Goal: Task Accomplishment & Management: Manage account settings

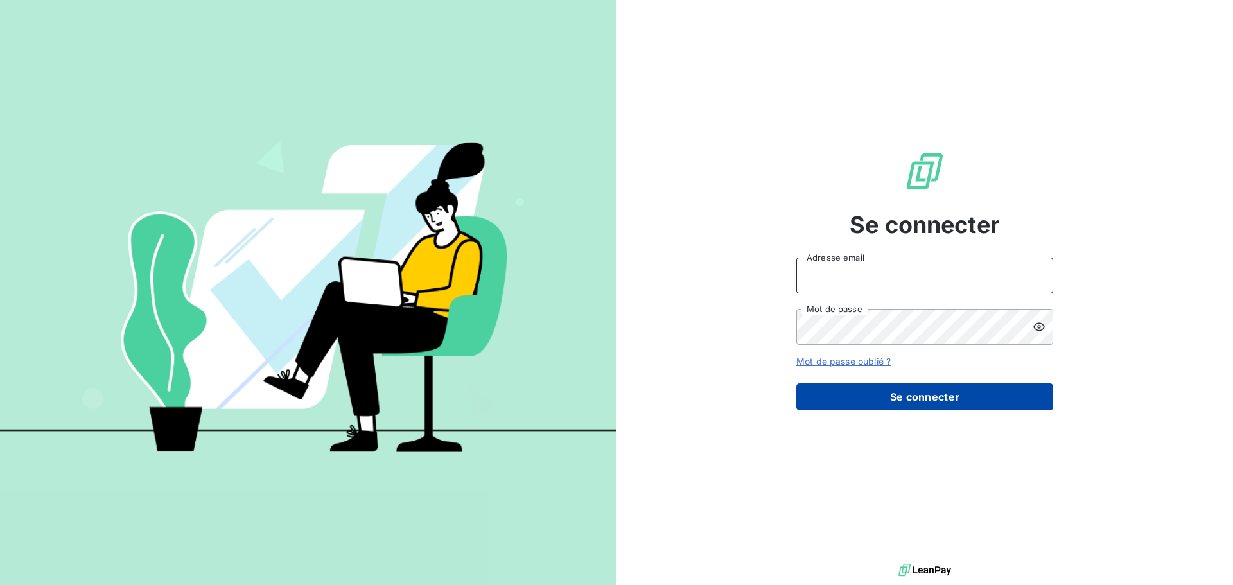
type input "[EMAIL_ADDRESS][DOMAIN_NAME]"
click at [921, 392] on button "Se connecter" at bounding box center [925, 396] width 257 height 27
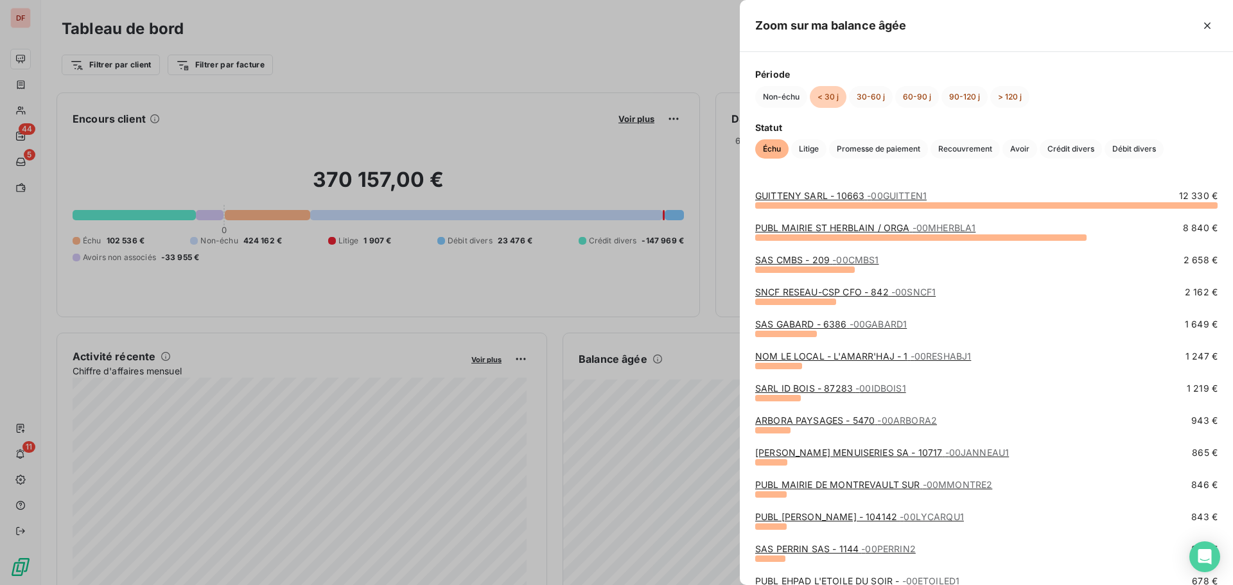
click at [877, 192] on span "- 00GUITTEN1" at bounding box center [897, 195] width 60 height 11
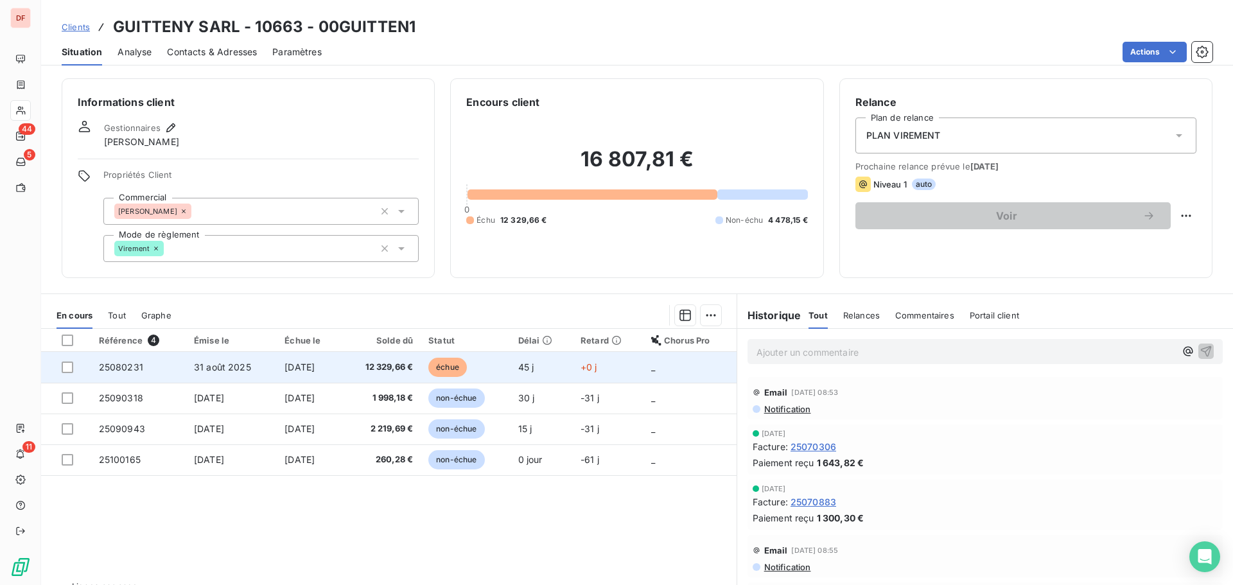
click at [402, 362] on span "12 329,66 €" at bounding box center [381, 367] width 64 height 13
click at [414, 362] on span "12 329,66 €" at bounding box center [381, 367] width 64 height 13
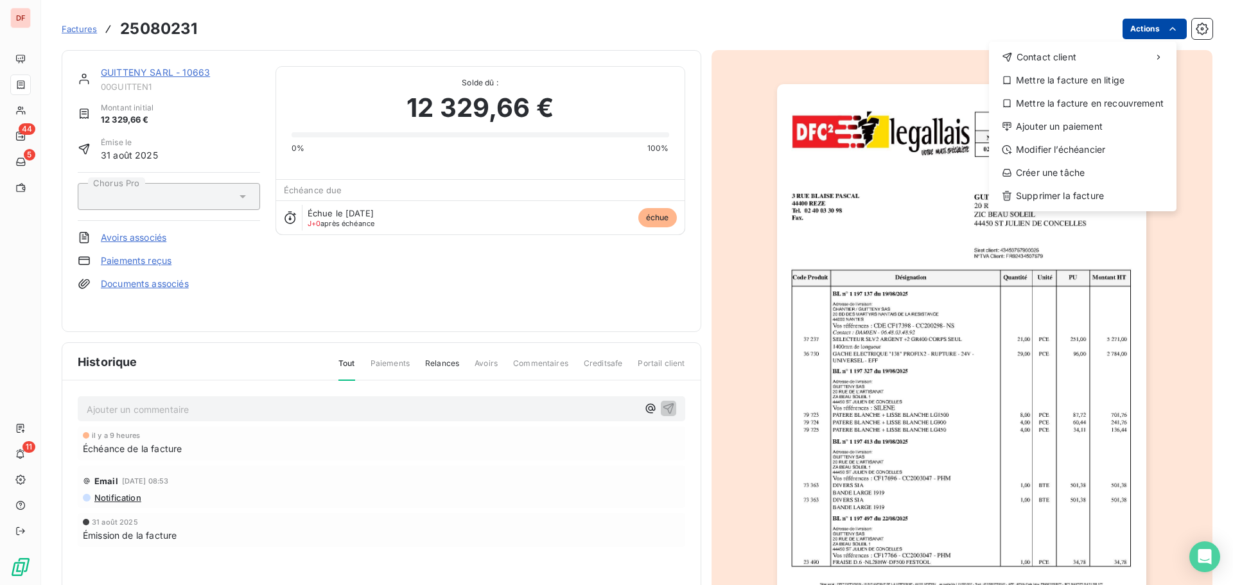
click at [1120, 28] on html "DF 44 5 11 Factures 25080231 Actions Contact client Mettre la facture en litige…" at bounding box center [616, 292] width 1233 height 585
click at [1038, 123] on div "Ajouter un paiement" at bounding box center [1082, 126] width 177 height 21
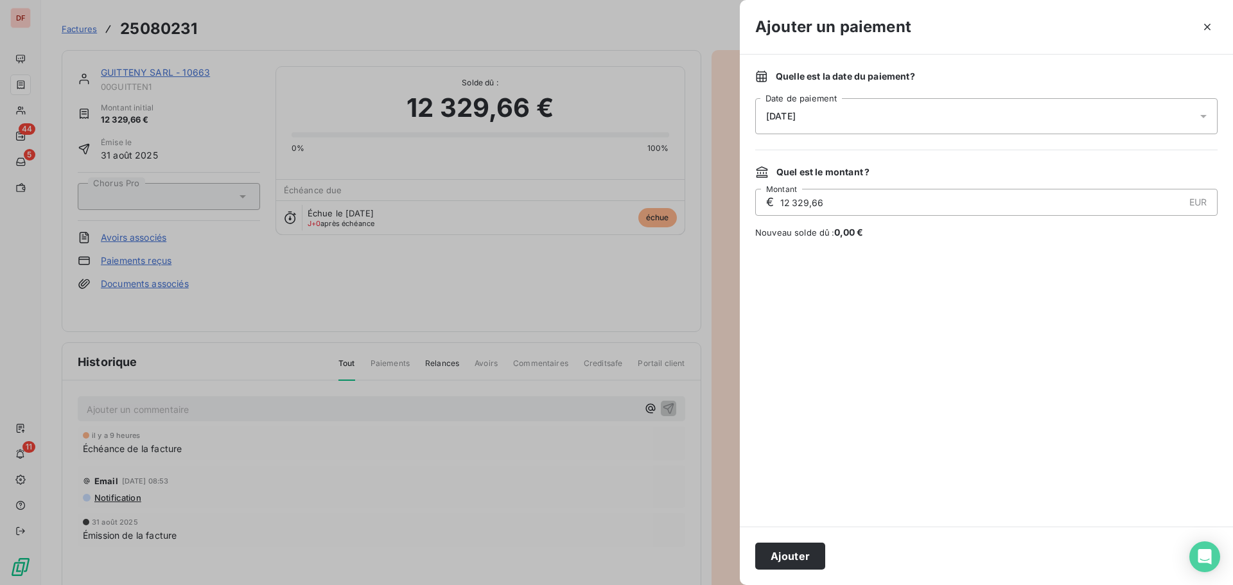
click at [868, 112] on div "[DATE]" at bounding box center [986, 116] width 462 height 36
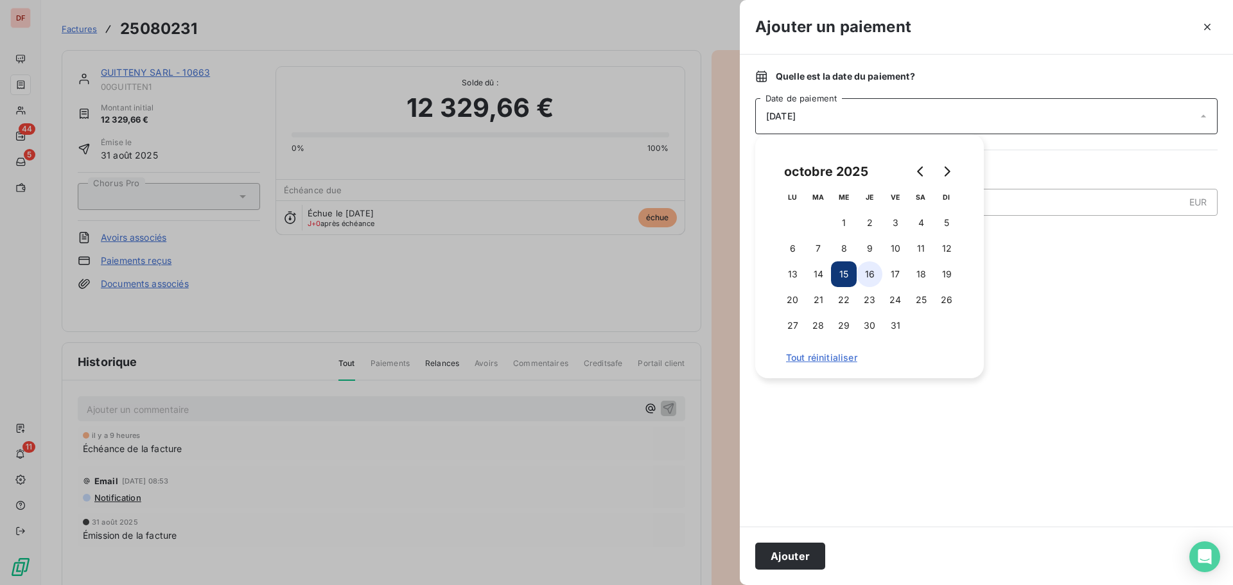
click at [874, 274] on button "16" at bounding box center [870, 274] width 26 height 26
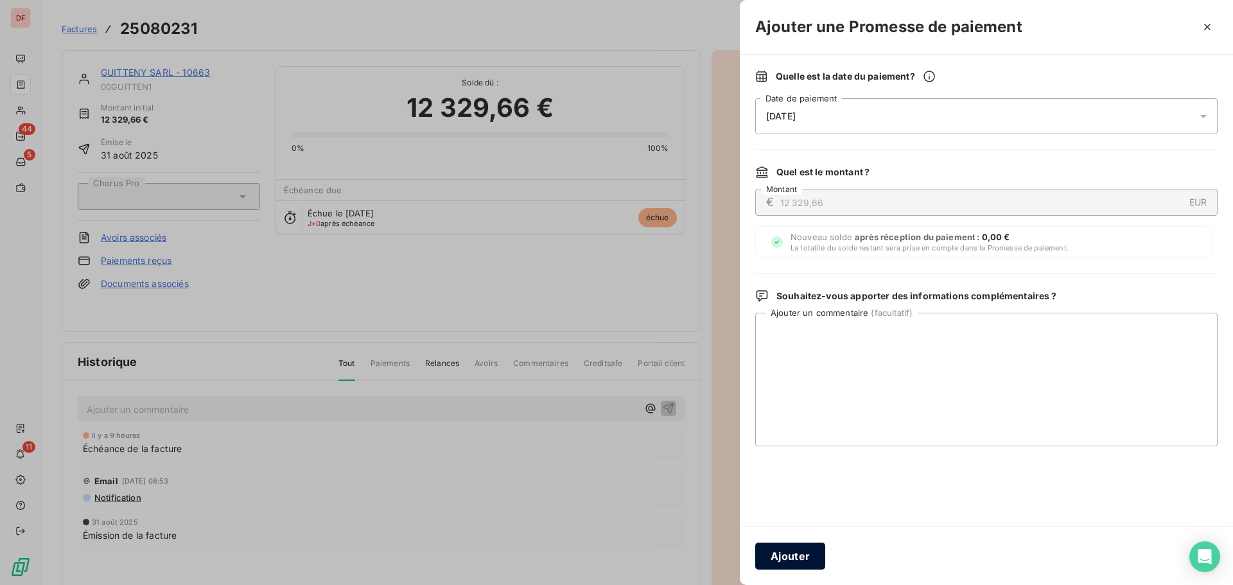
click at [786, 557] on button "Ajouter" at bounding box center [790, 556] width 70 height 27
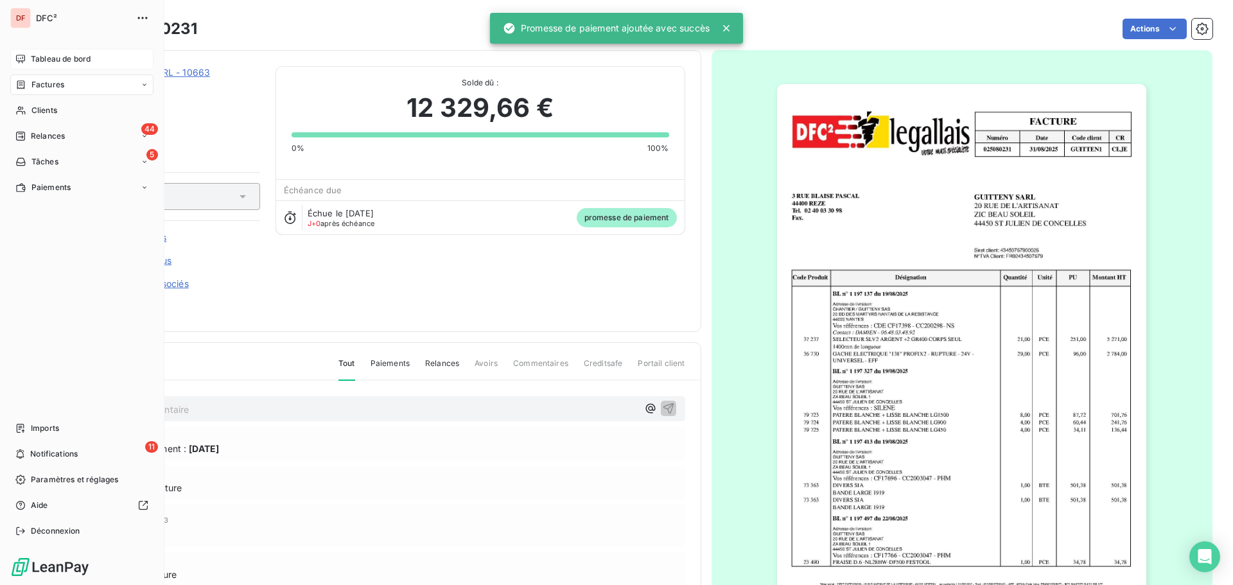
click at [49, 67] on div "Tableau de bord" at bounding box center [81, 59] width 143 height 21
